Goal: Navigation & Orientation: Find specific page/section

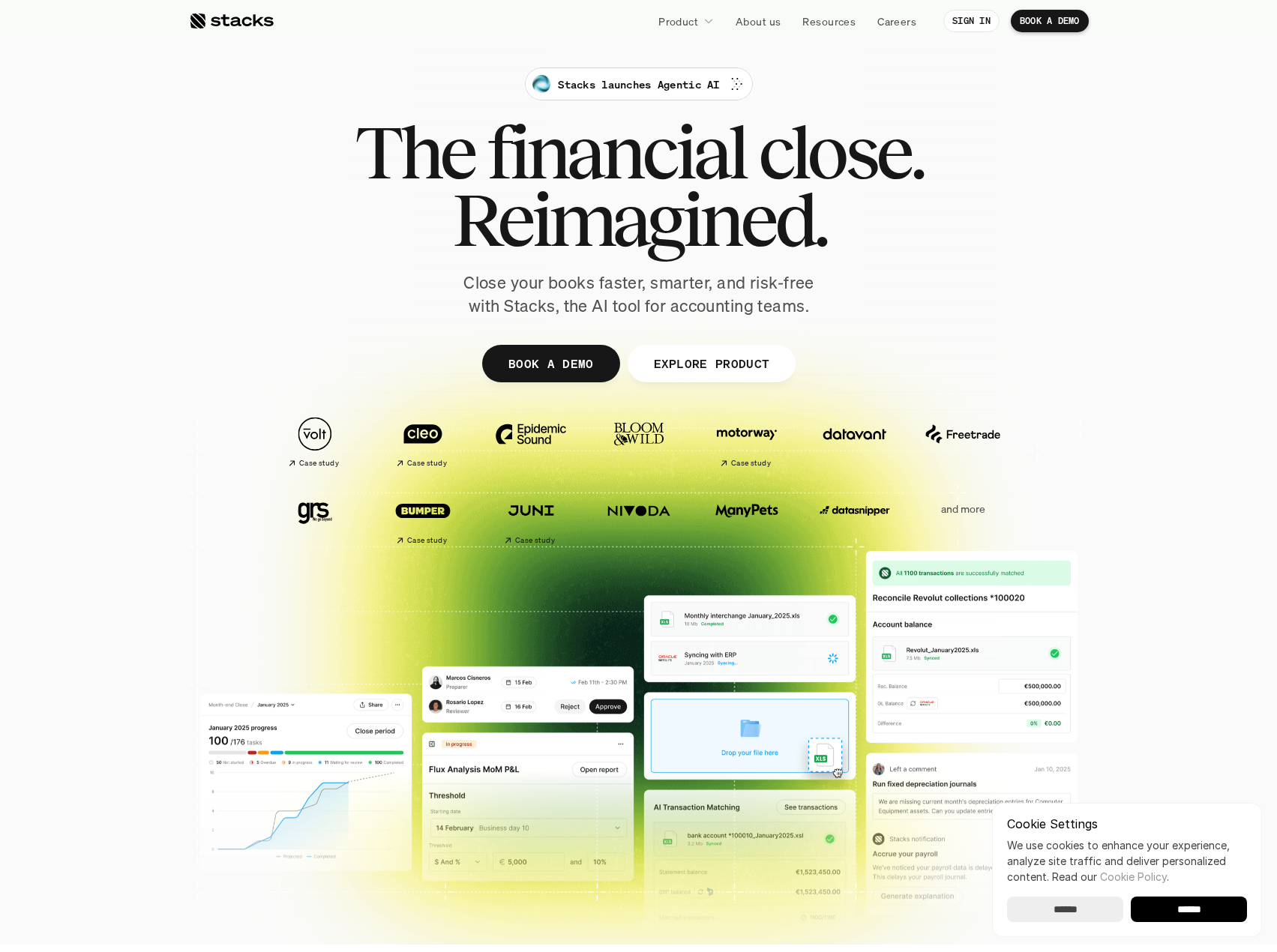
drag, startPoint x: 224, startPoint y: 17, endPoint x: 129, endPoint y: 152, distance: 165.1
click at [129, 152] on section "Stacks launches Agentic AI The financial close. Reimagined. Close your books fa…" at bounding box center [638, 472] width 1277 height 945
click at [248, 19] on div at bounding box center [232, 21] width 85 height 18
click at [251, 222] on div "Stacks launches Agentic AI The financial close. Reimagined. Close your books fa…" at bounding box center [639, 192] width 840 height 250
click at [780, 16] on link "About us" at bounding box center [758, 20] width 63 height 27
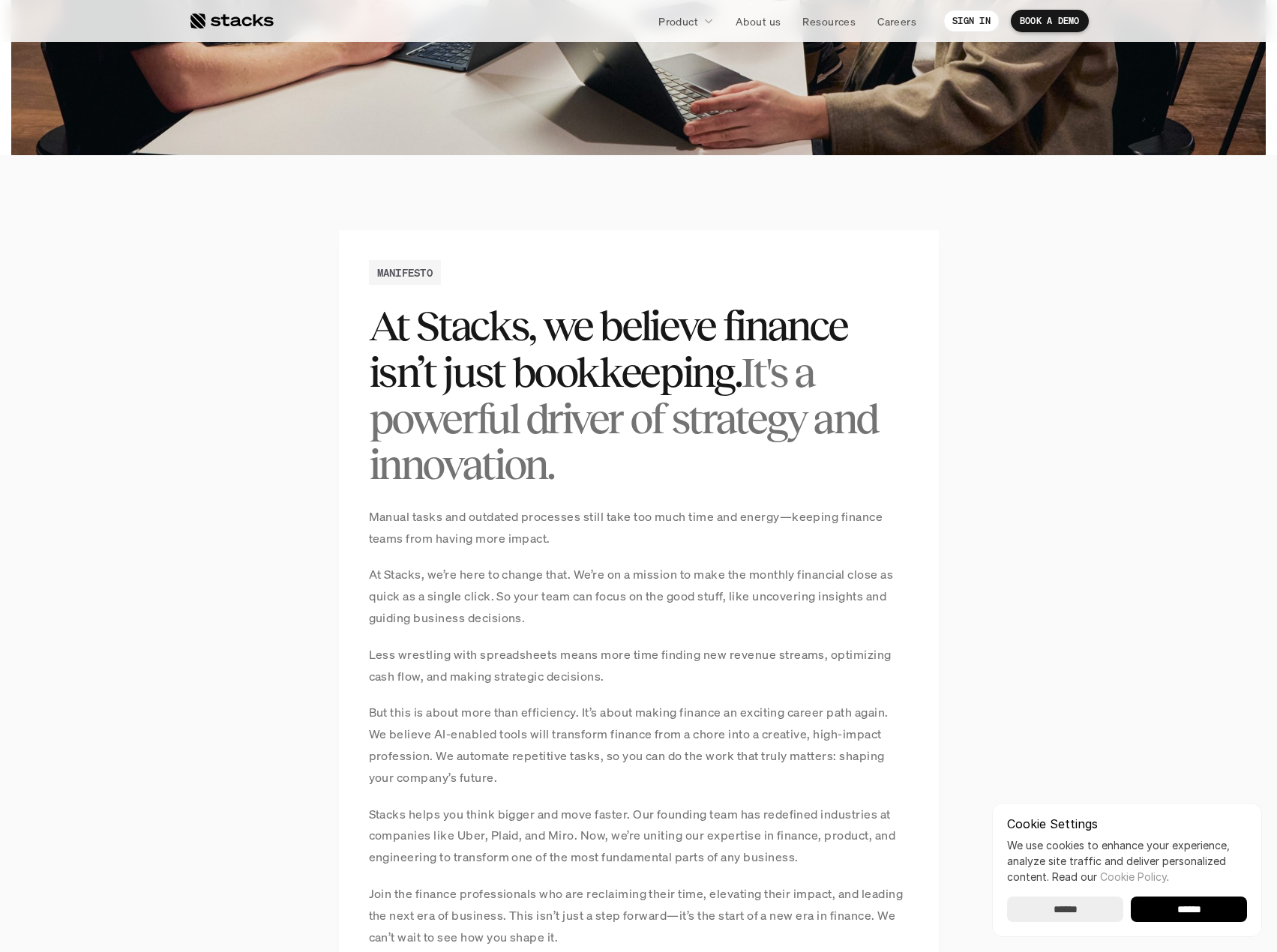
scroll to position [999, 0]
